Goal: Obtain resource: Download file/media

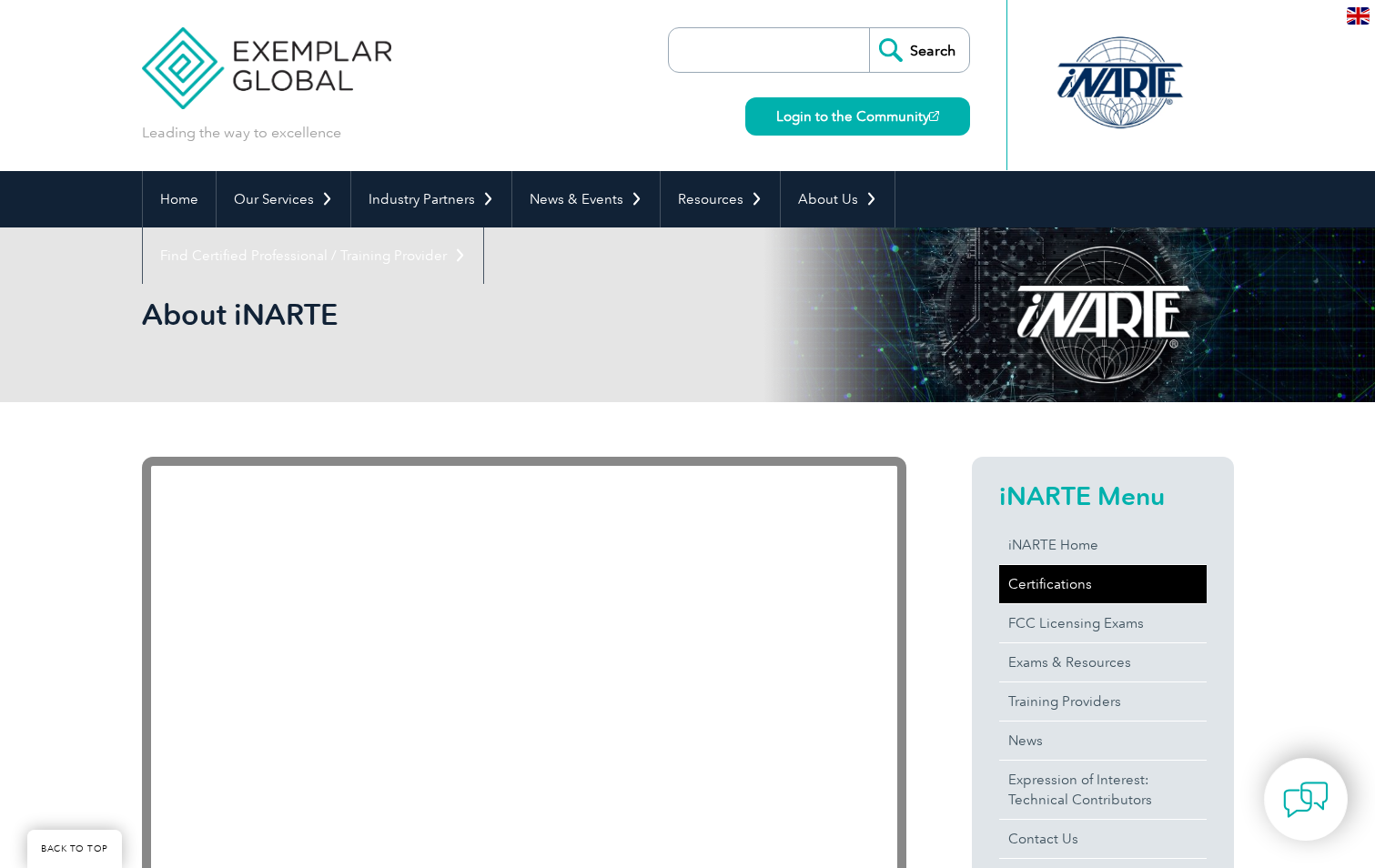
scroll to position [420, 0]
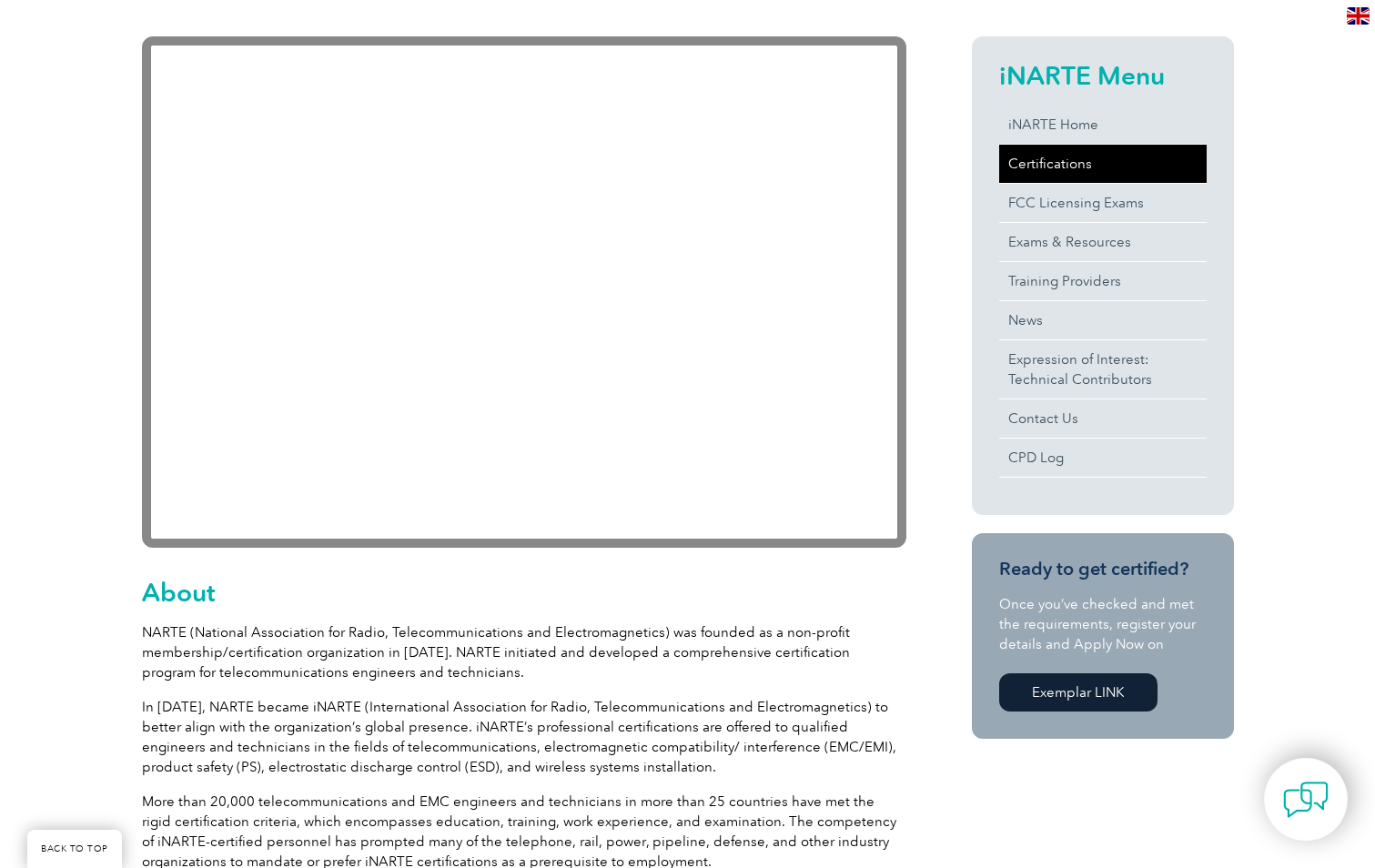
click at [1098, 165] on link "Certifications" at bounding box center [1104, 164] width 208 height 38
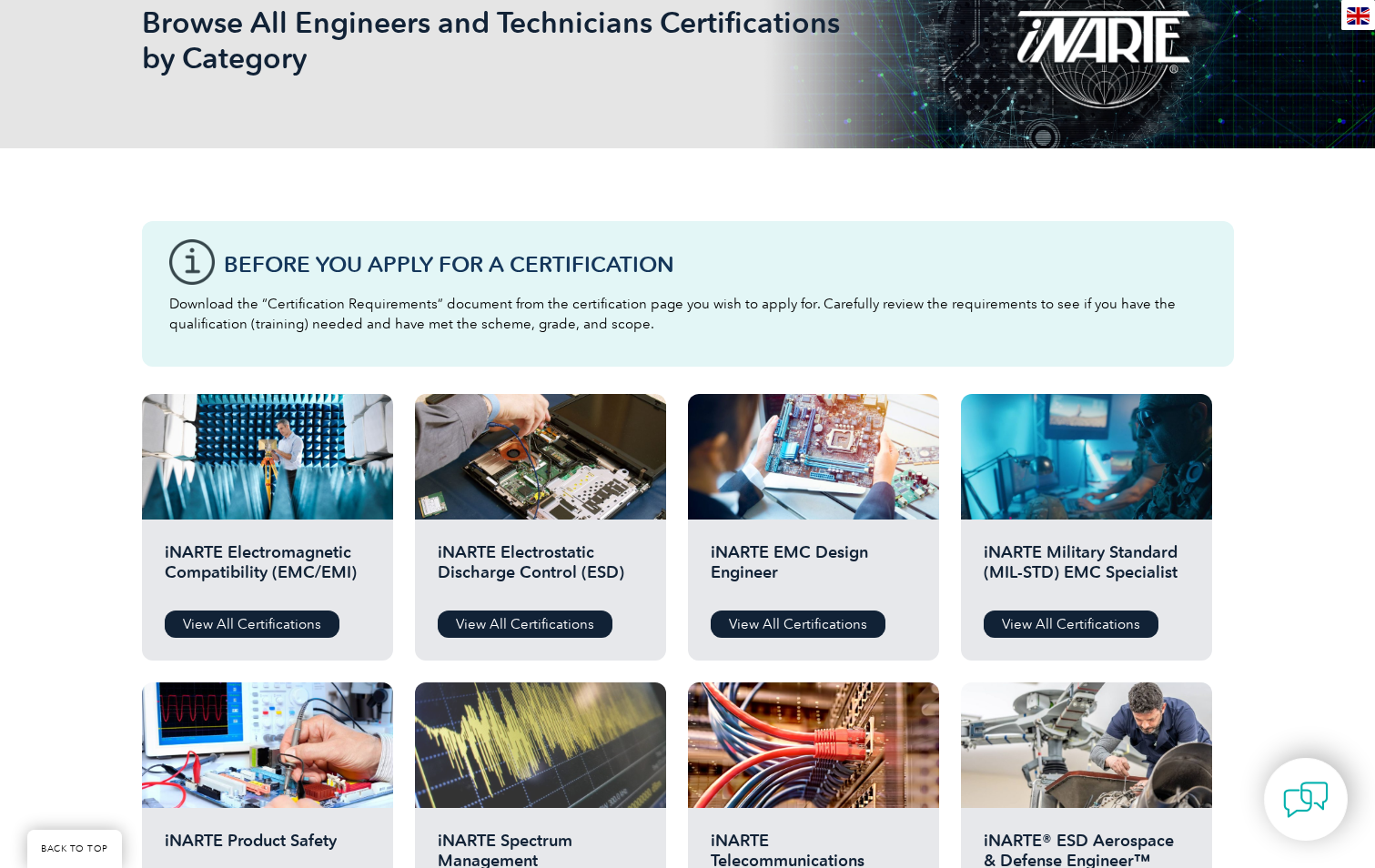
scroll to position [363, 0]
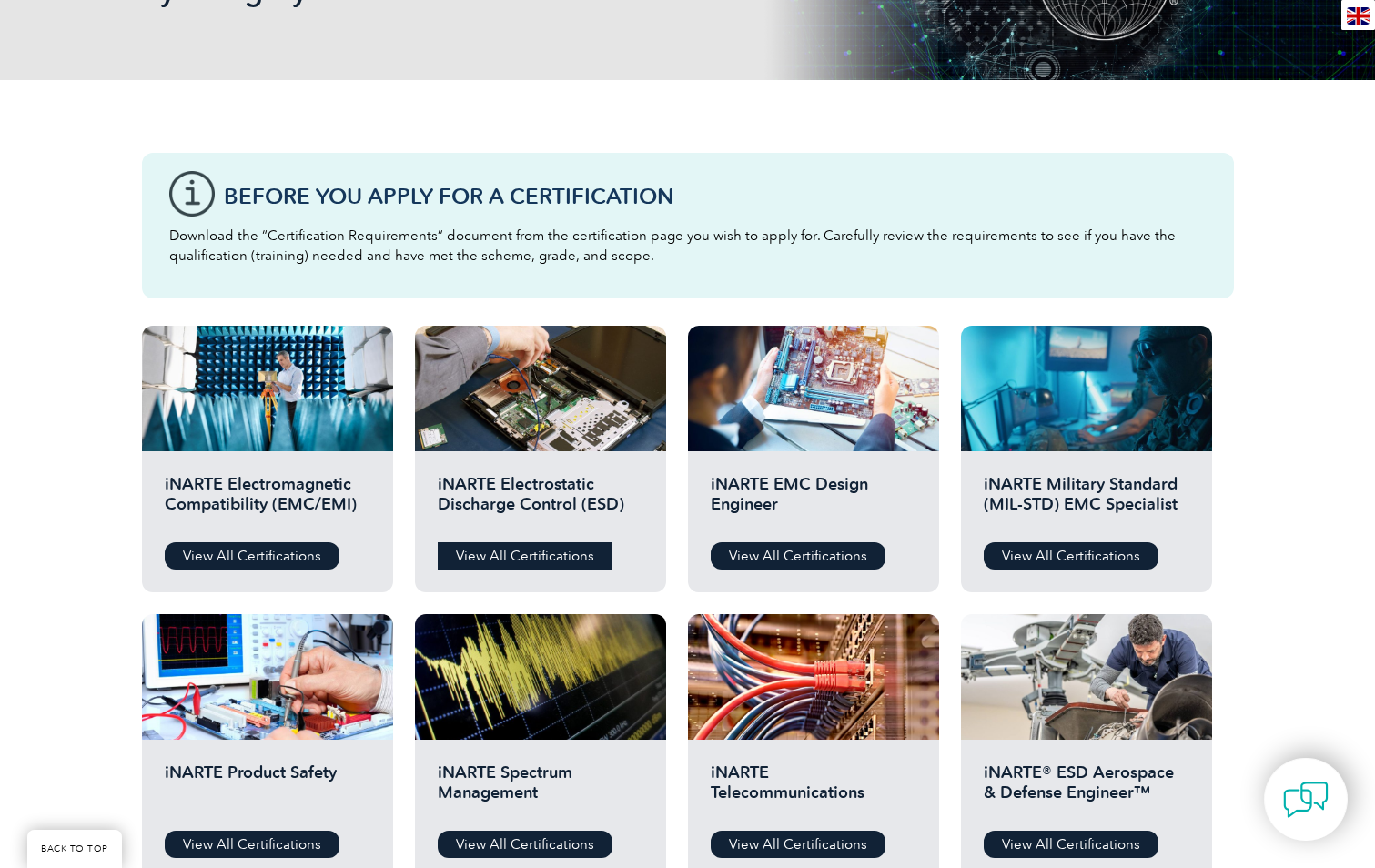
click at [580, 563] on link "View All Certifications" at bounding box center [525, 555] width 174 height 27
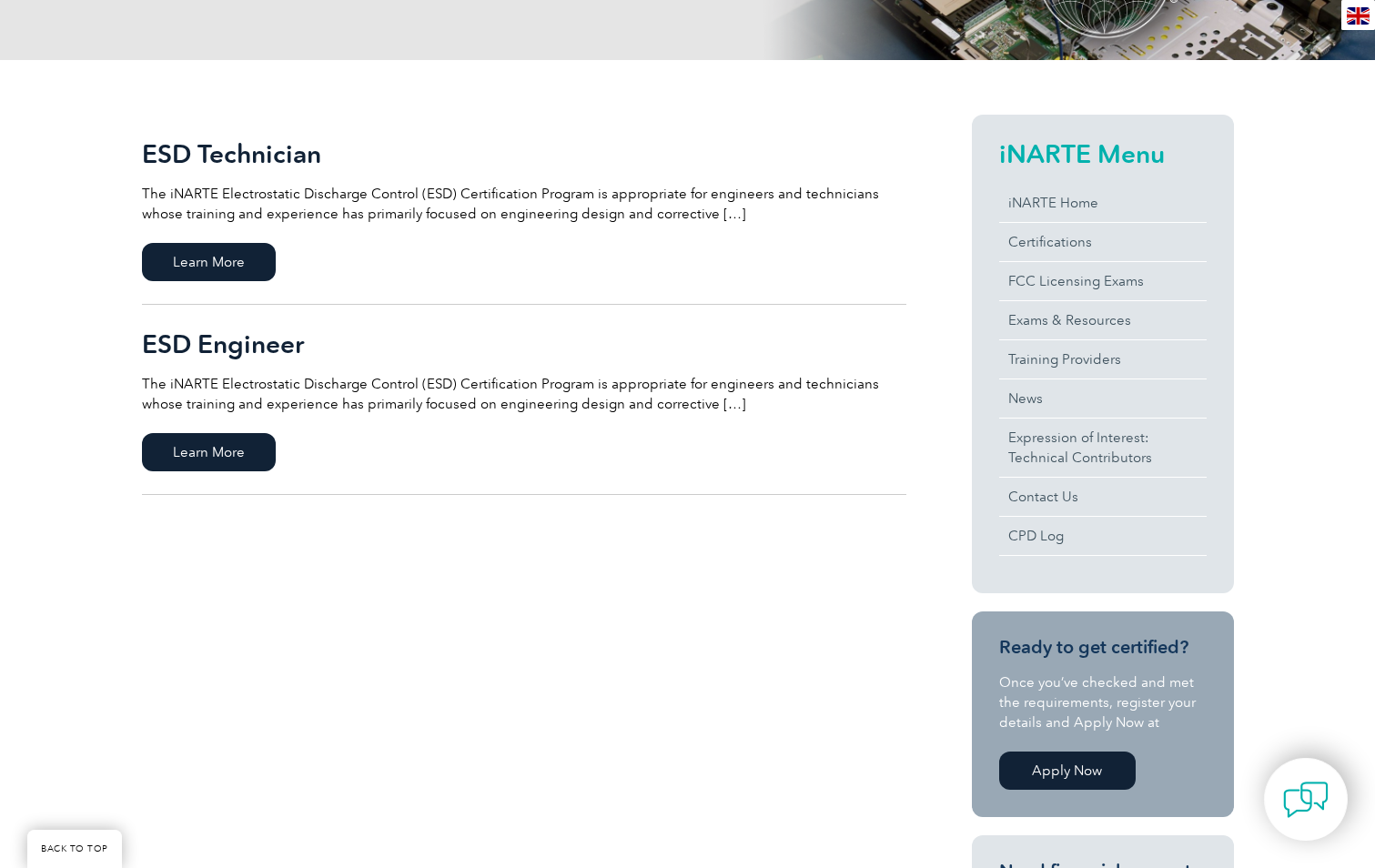
scroll to position [363, 0]
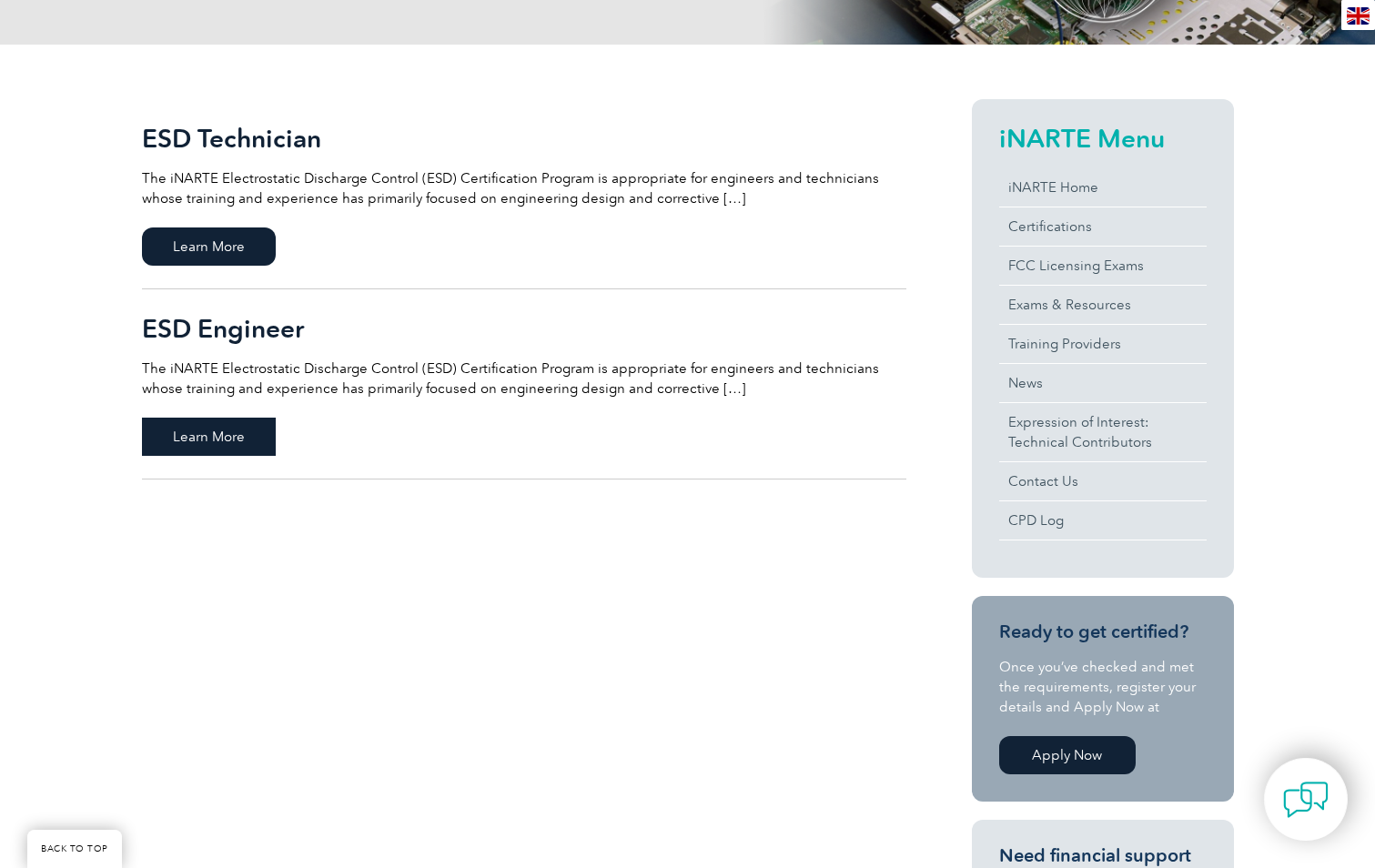
click at [238, 442] on span "Learn More" at bounding box center [209, 436] width 134 height 38
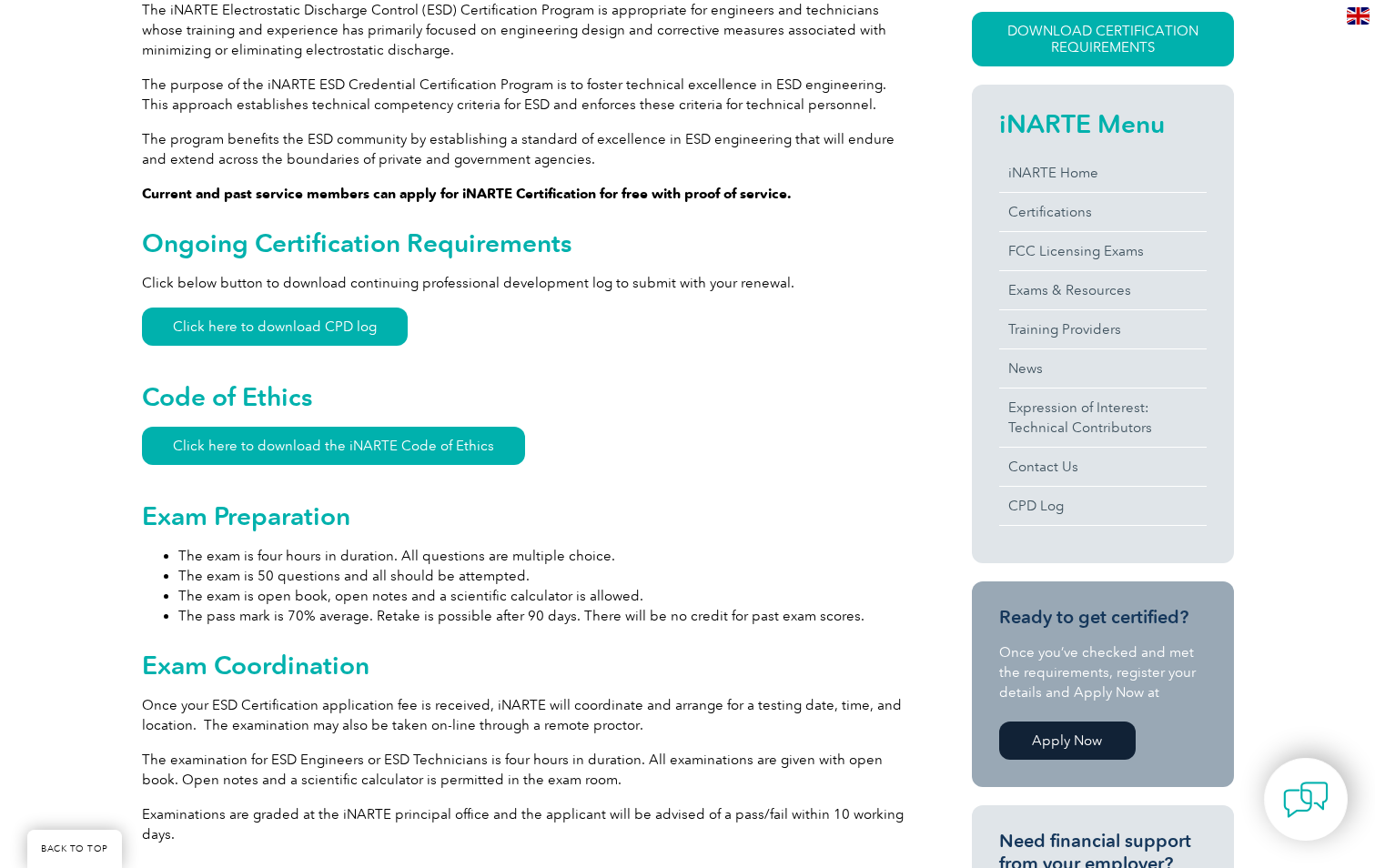
scroll to position [273, 0]
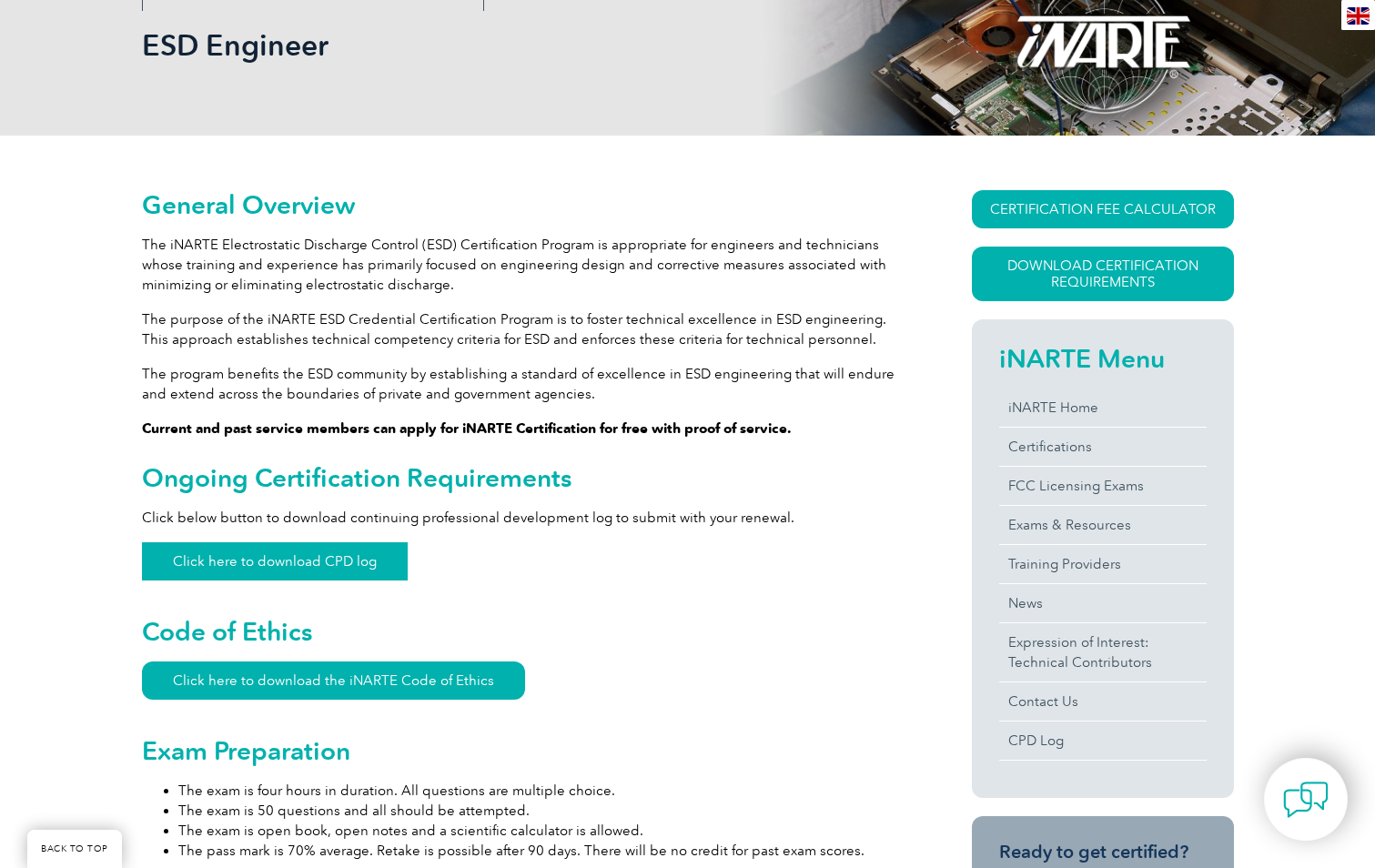
click at [299, 572] on link "Click here to download CPD log" at bounding box center [274, 560] width 266 height 38
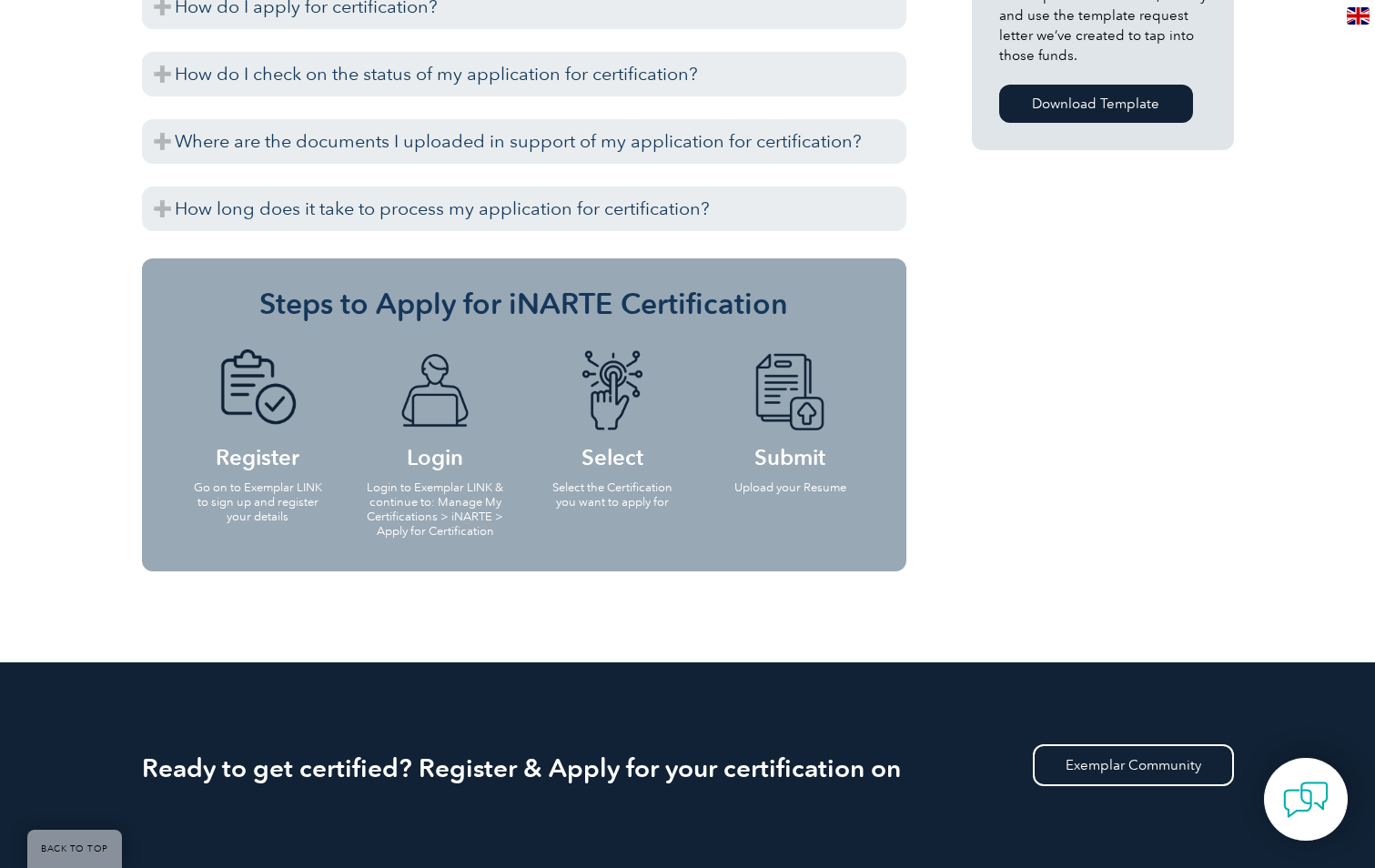
scroll to position [1456, 0]
